Goal: Transaction & Acquisition: Purchase product/service

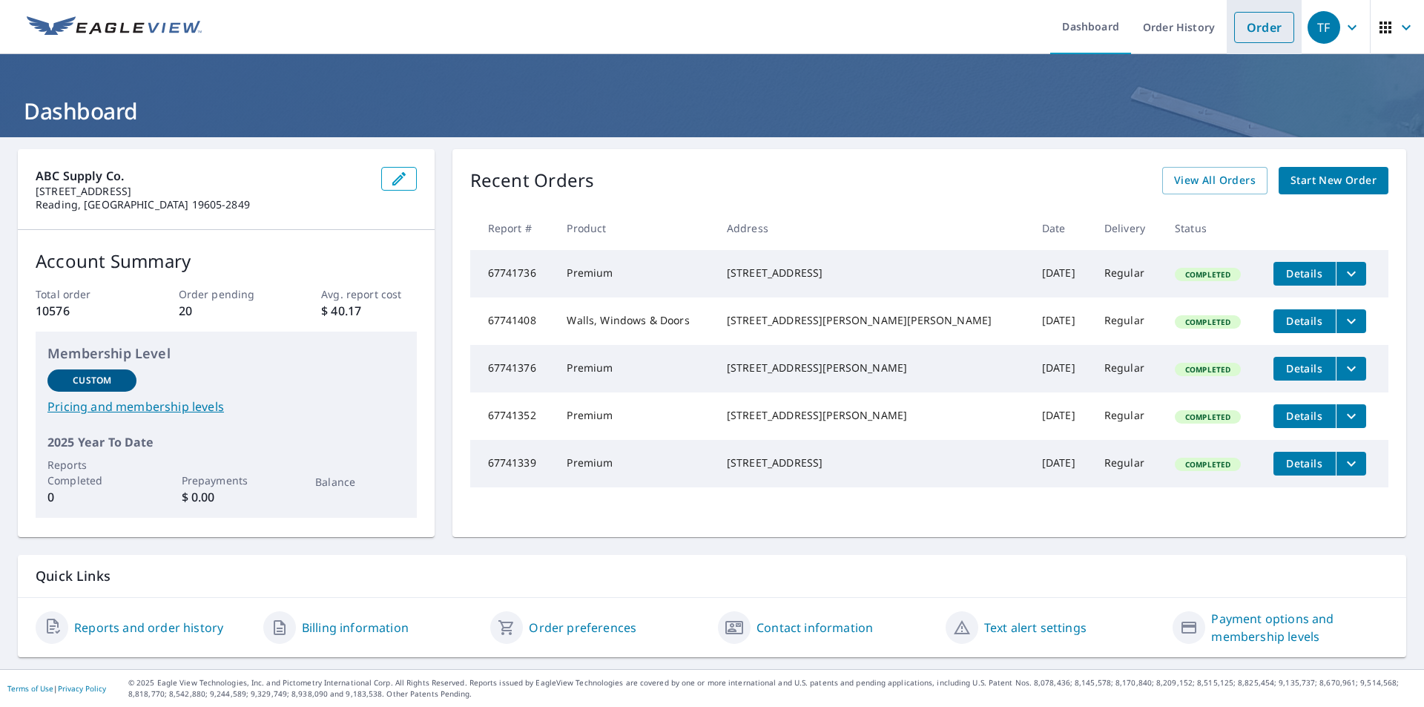
click at [1249, 19] on link "Order" at bounding box center [1264, 27] width 60 height 31
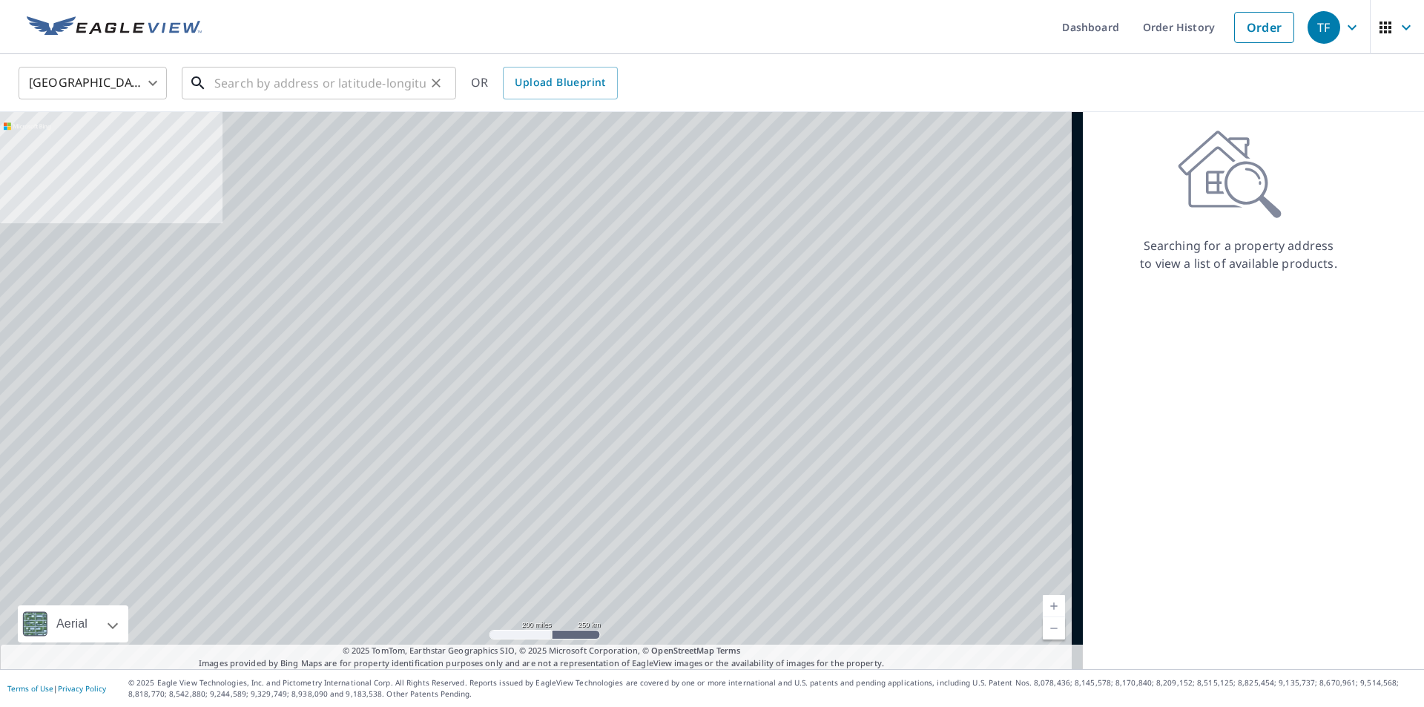
click at [312, 80] on input "text" at bounding box center [319, 83] width 211 height 42
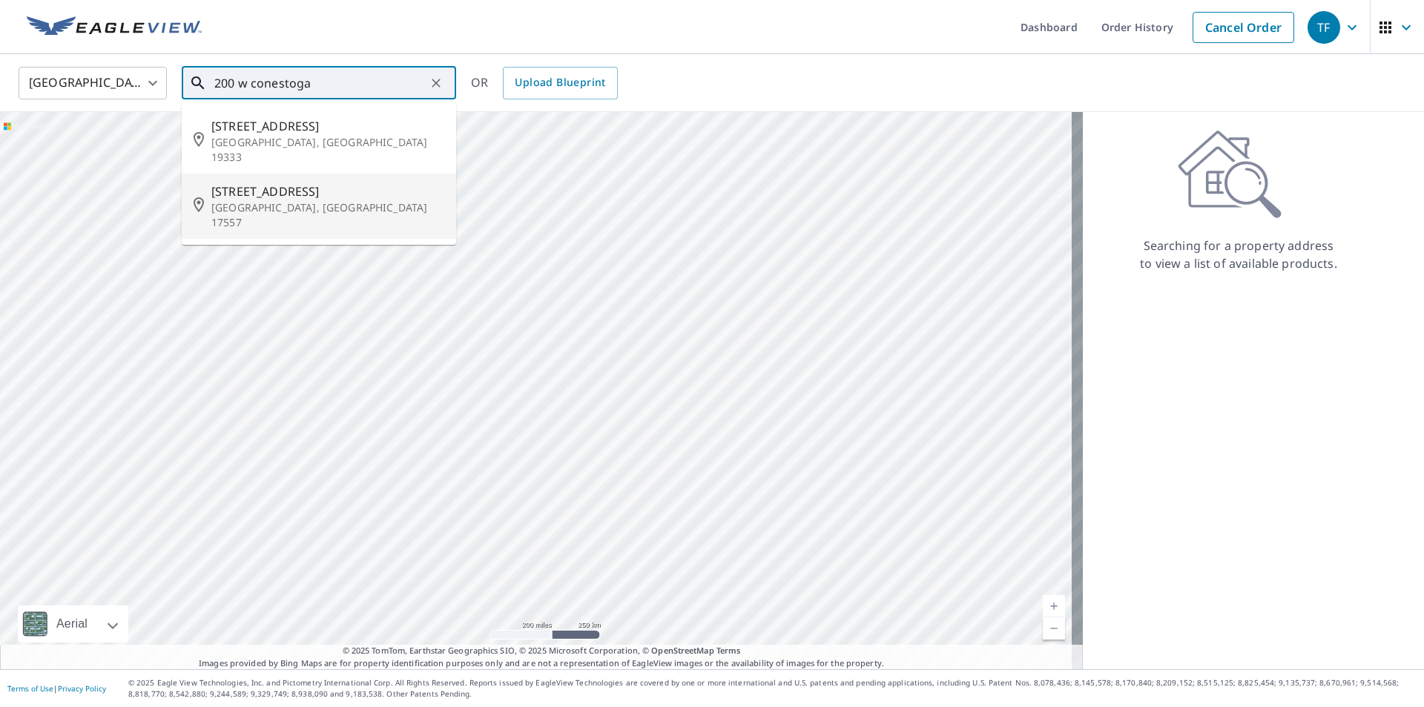
click at [280, 182] on span "[STREET_ADDRESS]" at bounding box center [327, 191] width 233 height 18
type input "[STREET_ADDRESS]"
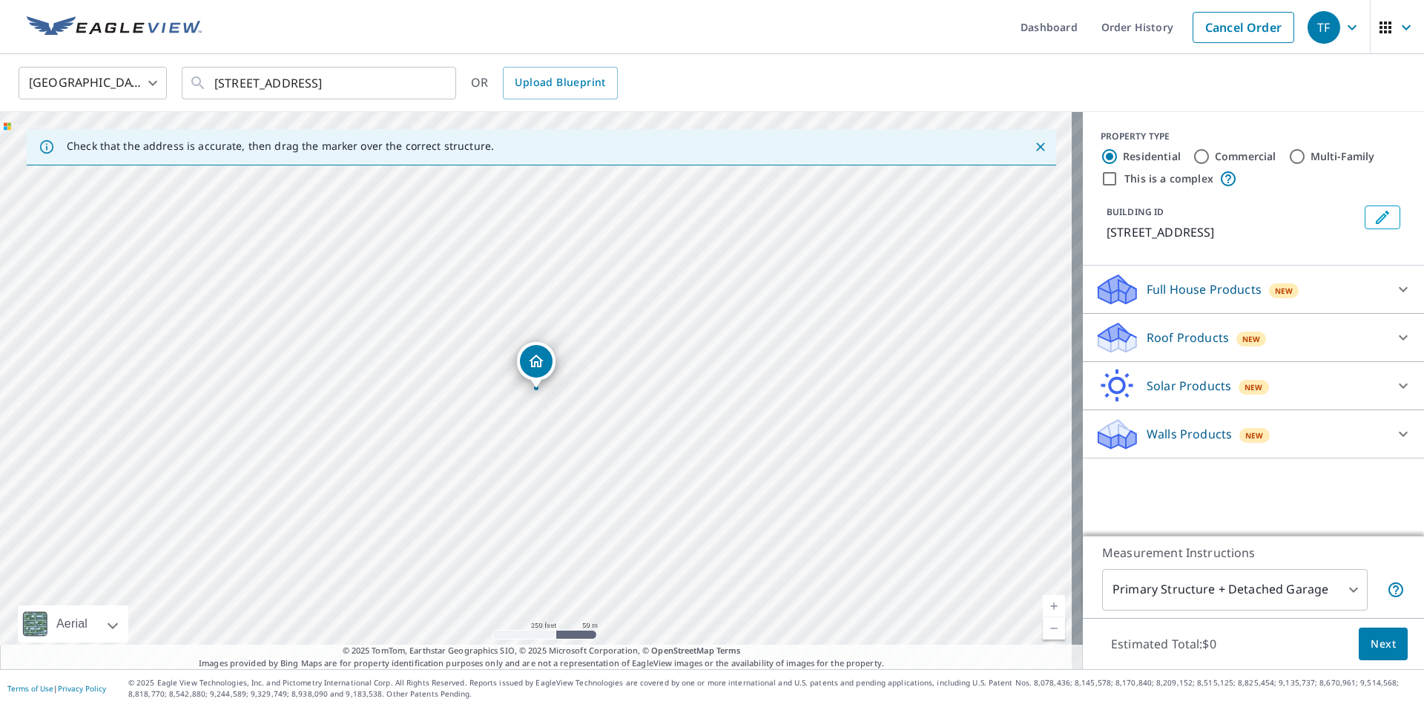
click at [1182, 346] on p "Roof Products" at bounding box center [1187, 337] width 82 height 18
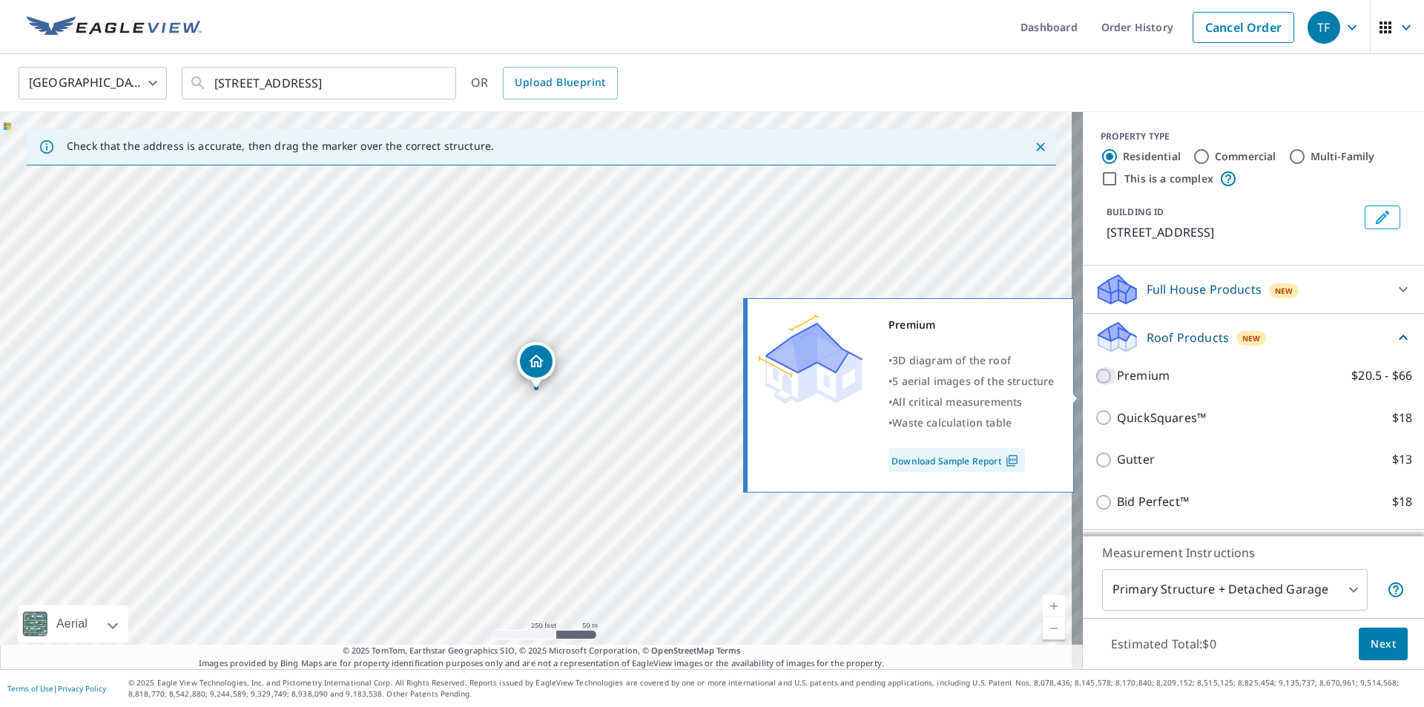
click at [1094, 385] on input "Premium $20.5 - $66" at bounding box center [1105, 376] width 22 height 18
checkbox input "true"
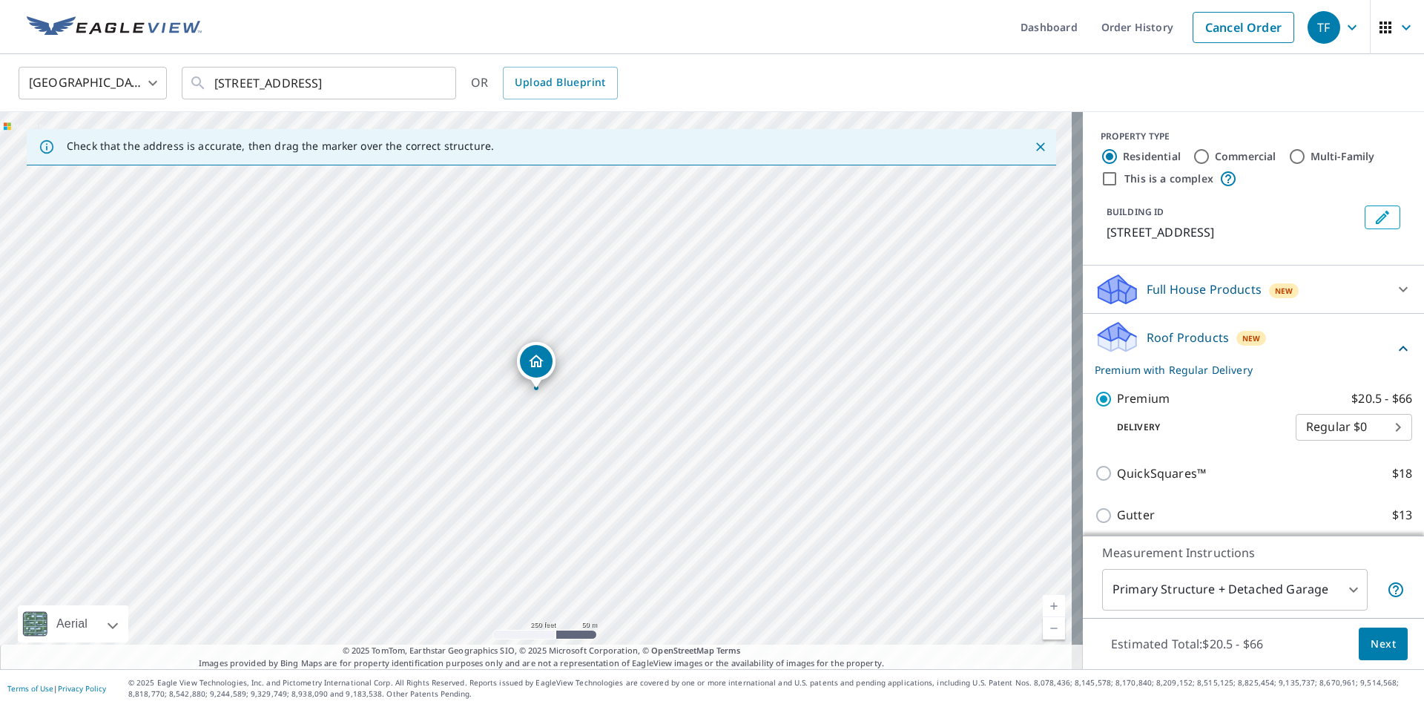
click at [1379, 641] on span "Next" at bounding box center [1382, 644] width 25 height 19
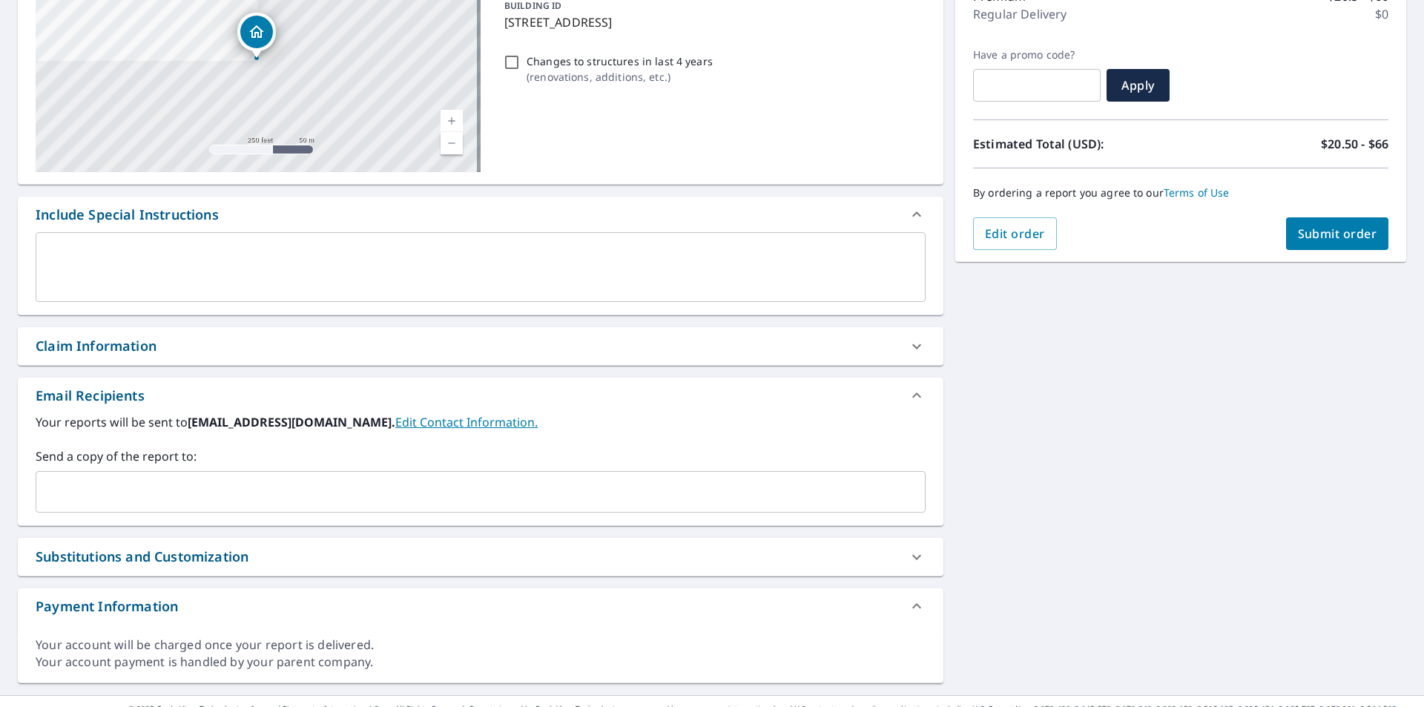
scroll to position [222, 0]
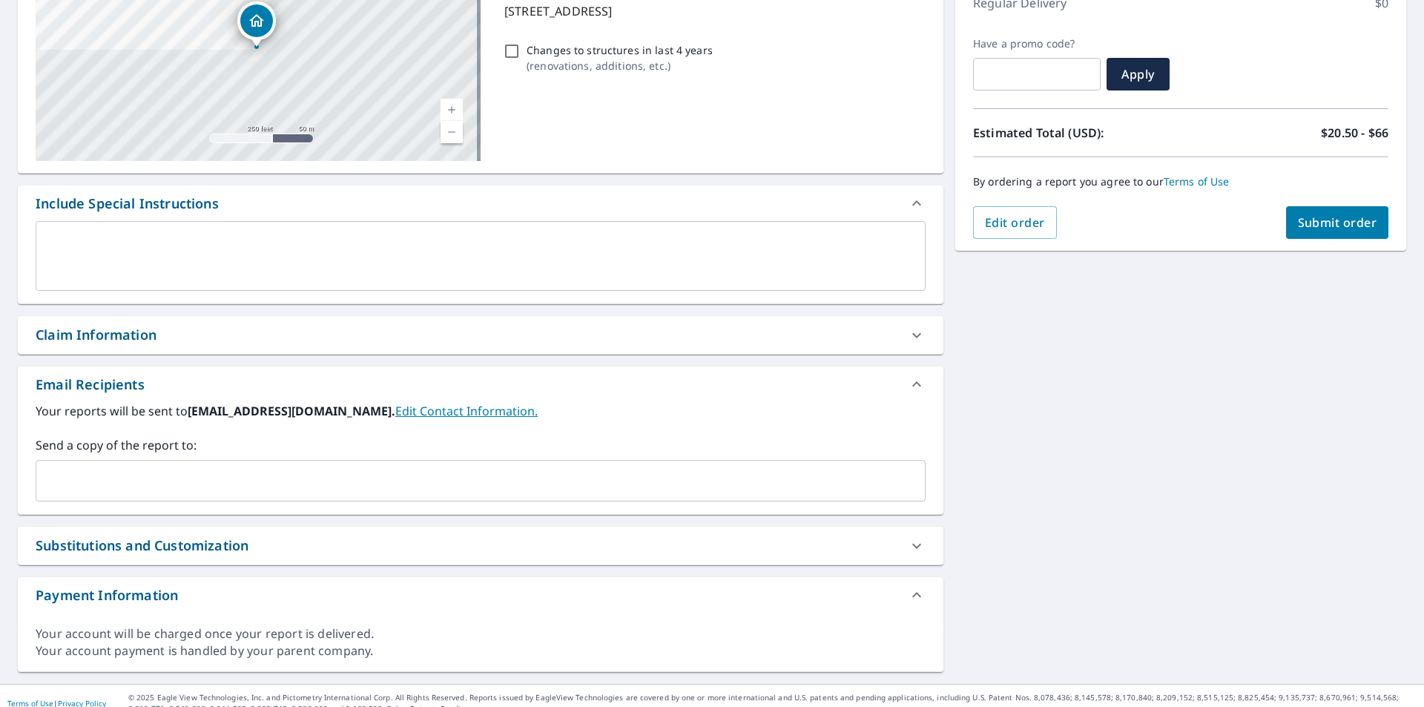
click at [113, 338] on div "Claim Information" at bounding box center [96, 335] width 121 height 20
checkbox input "true"
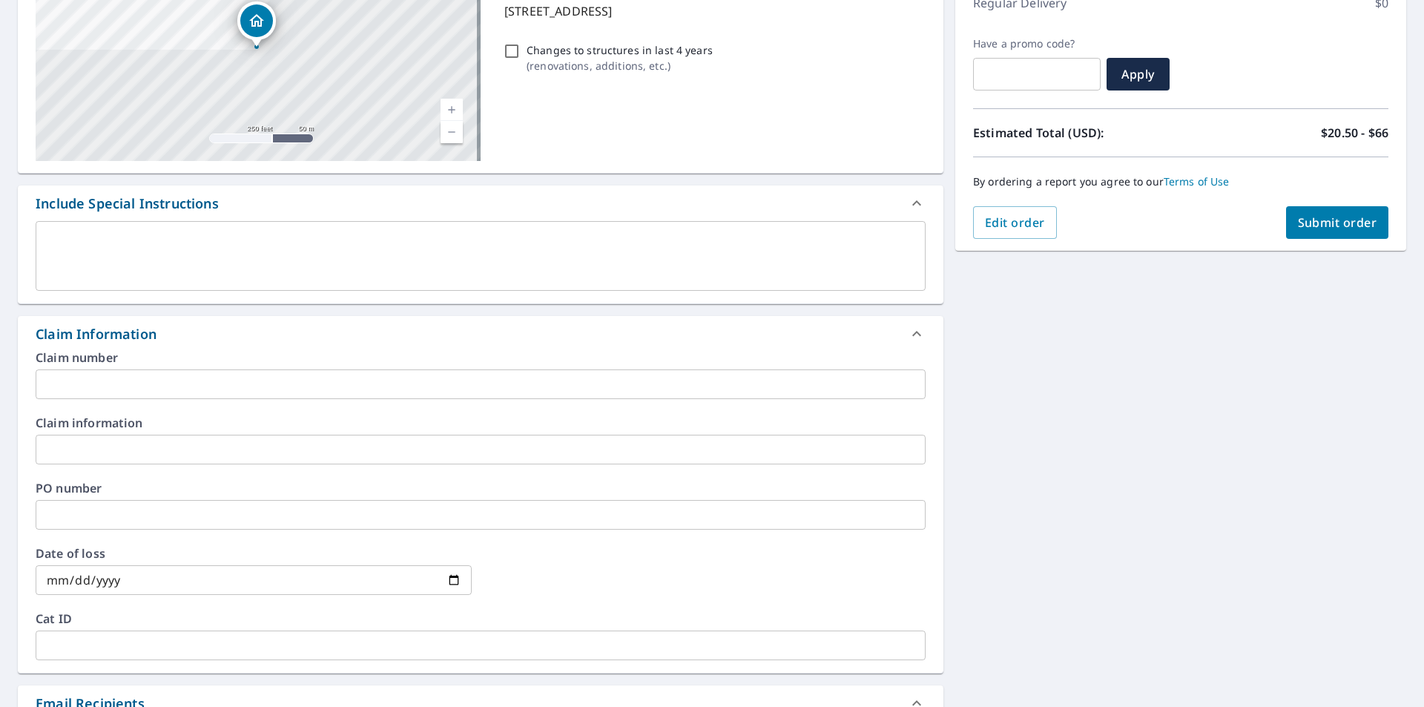
click at [156, 380] on input "text" at bounding box center [481, 384] width 890 height 30
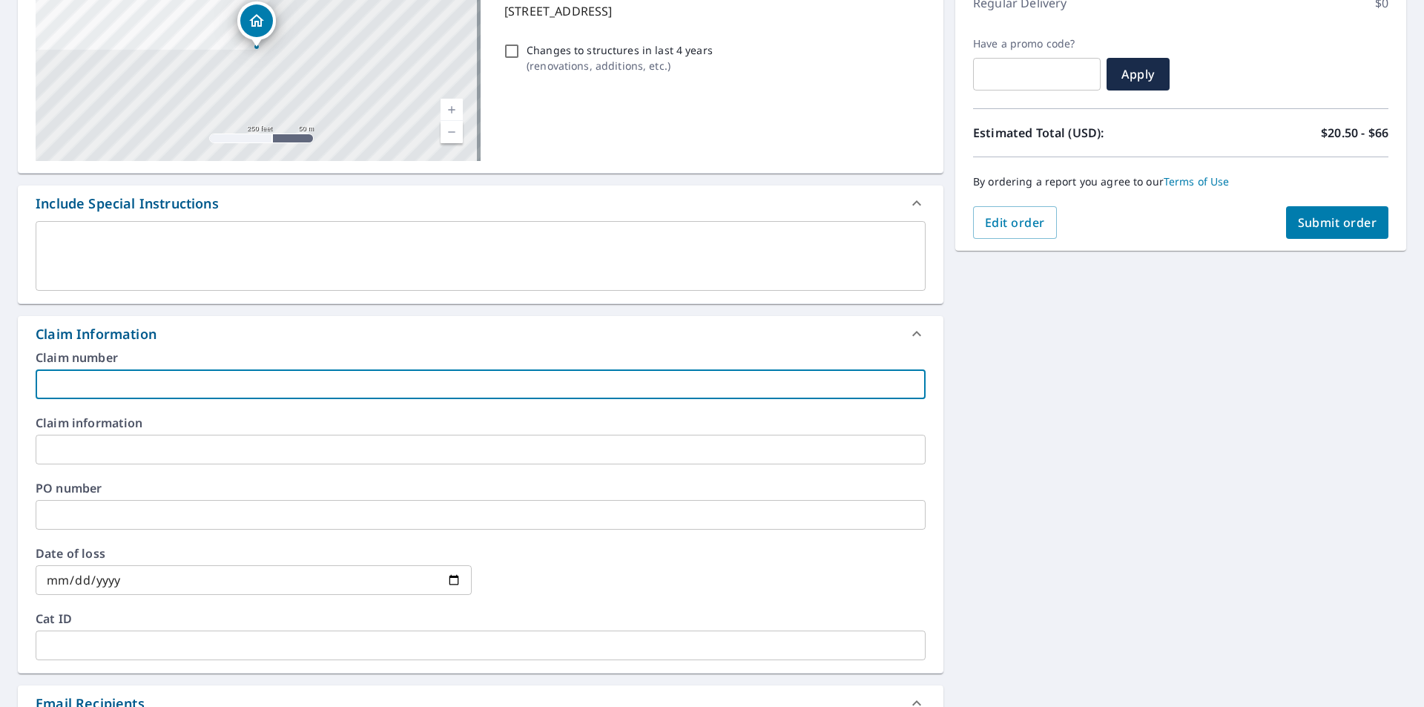
type input "BE Roofing"
checkbox input "true"
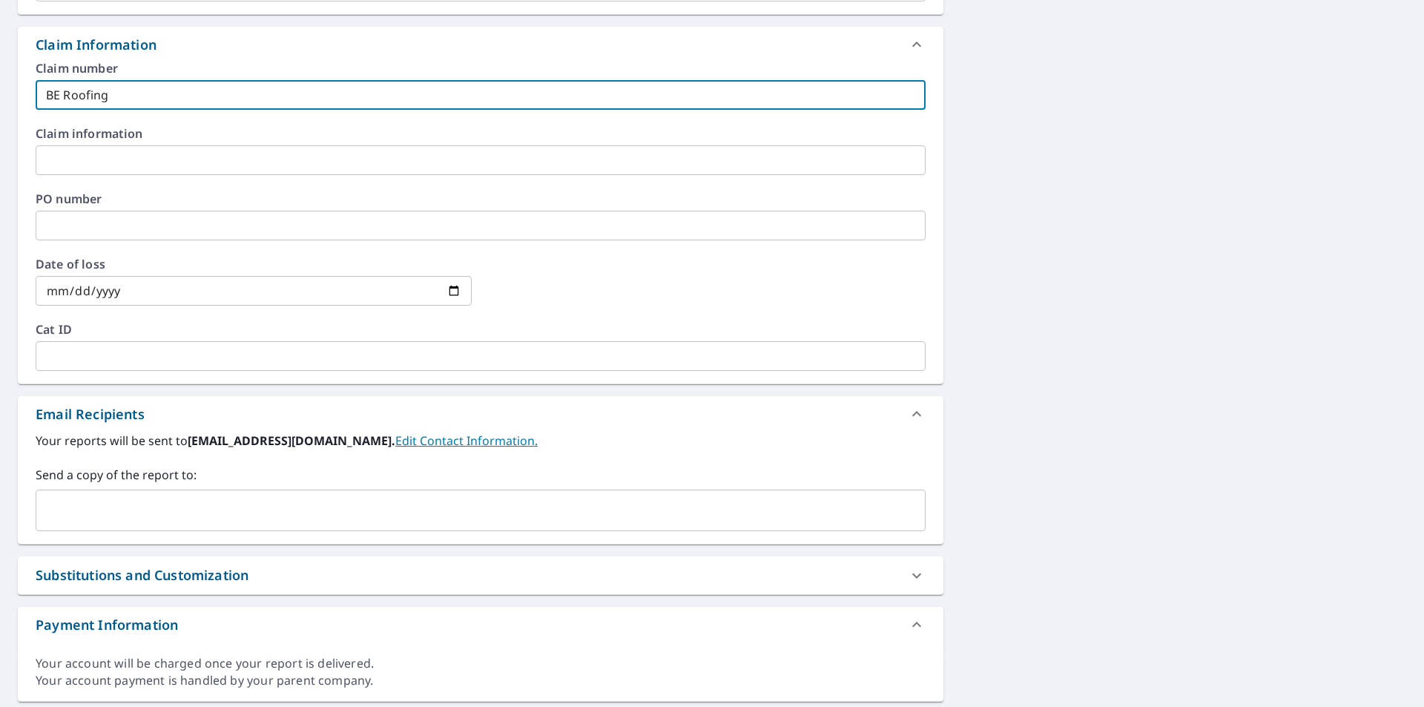
scroll to position [519, 0]
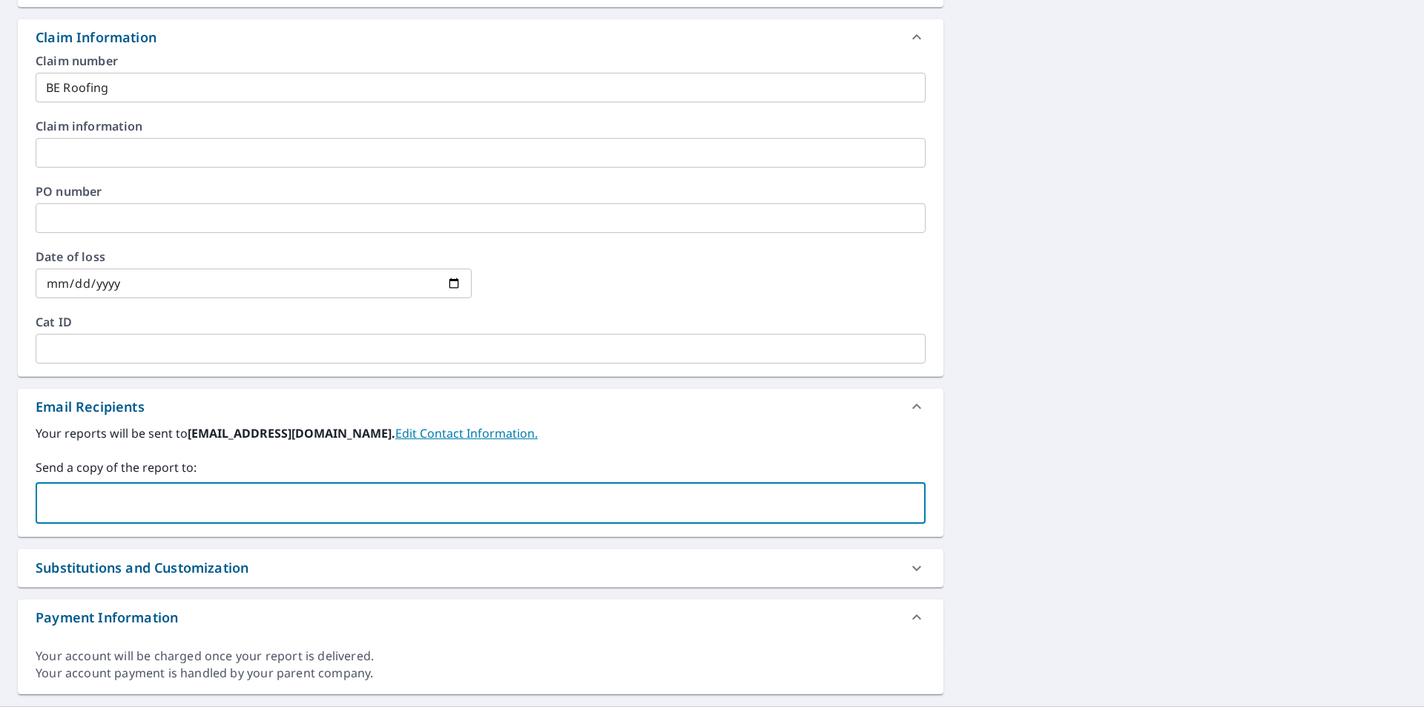
click at [178, 509] on input "text" at bounding box center [469, 503] width 854 height 28
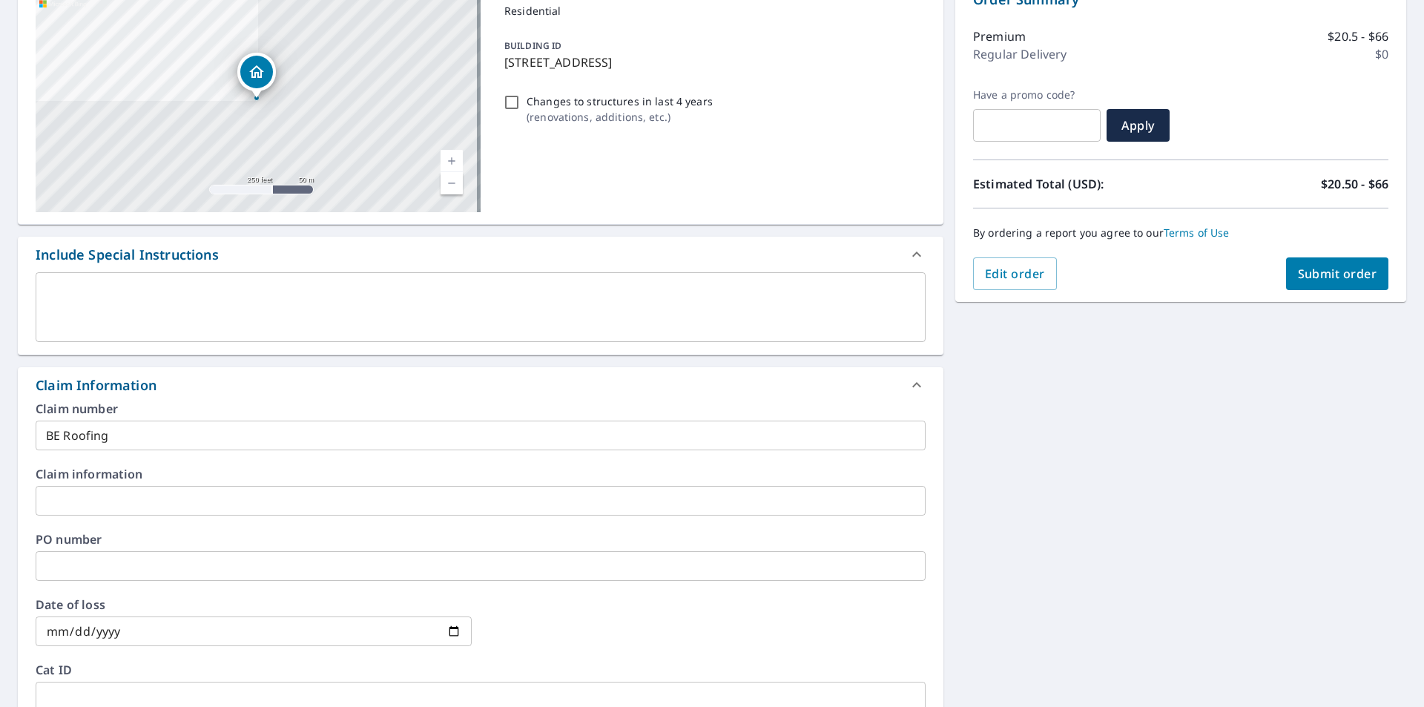
scroll to position [0, 0]
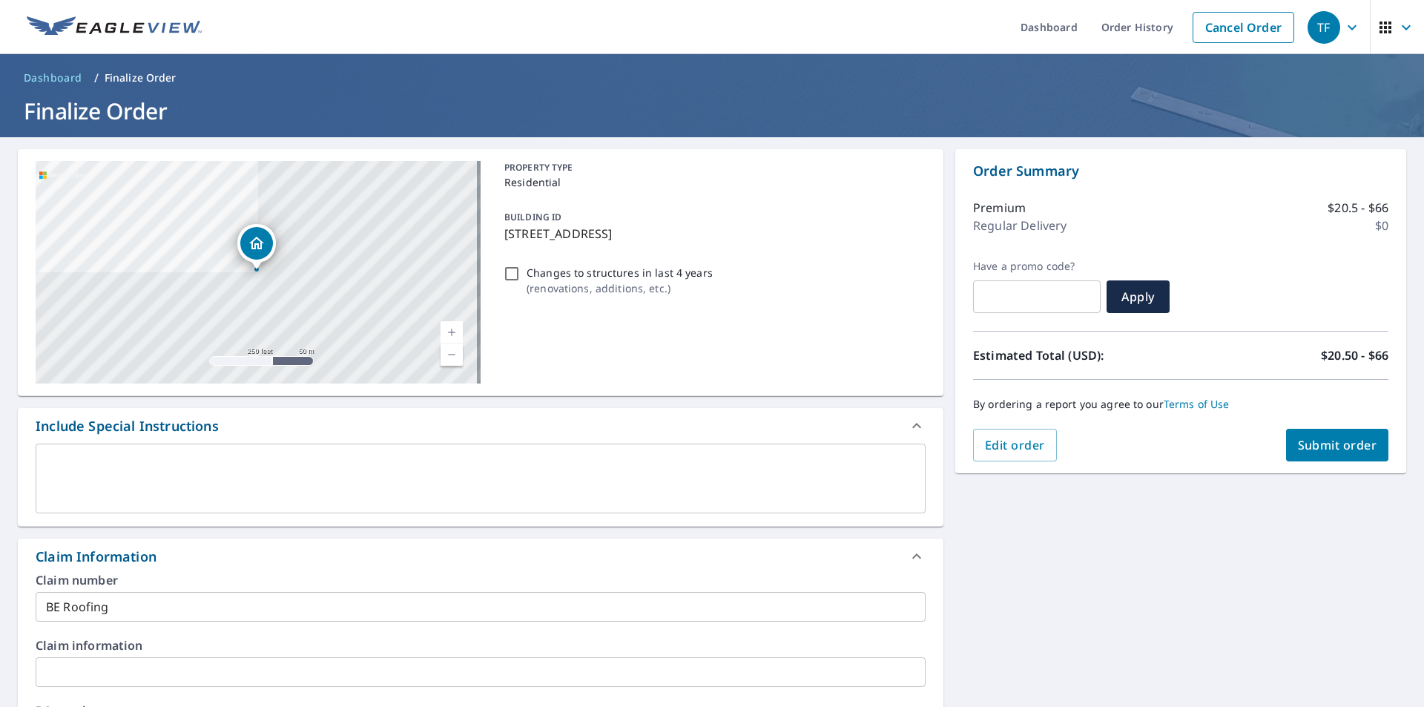
type input "[EMAIL_ADDRESS][PERSON_NAME][DOMAIN_NAME]"
click at [1326, 434] on button "Submit order" at bounding box center [1337, 445] width 103 height 33
checkbox input "true"
